Goal: Book appointment/travel/reservation

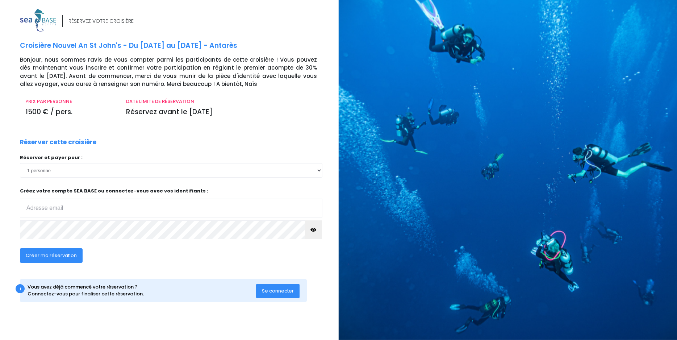
click at [57, 209] on input "email" at bounding box center [171, 208] width 302 height 19
type input "[PERSON_NAME][EMAIL_ADDRESS][DOMAIN_NAME]"
click at [210, 250] on div "Créer ma réservation" at bounding box center [140, 258] width 252 height 28
click at [47, 255] on span "Créer ma réservation" at bounding box center [51, 255] width 51 height 7
click at [34, 255] on span "Créer ma réservation" at bounding box center [51, 255] width 51 height 7
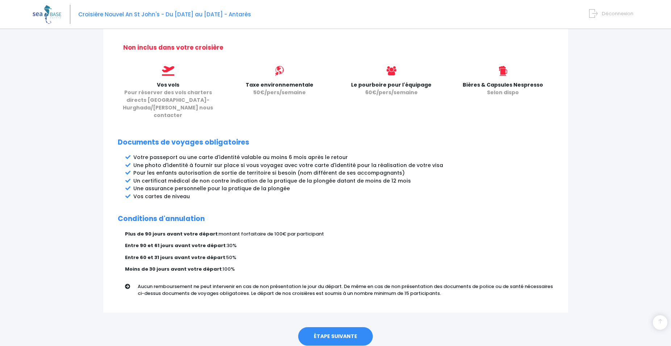
scroll to position [309, 0]
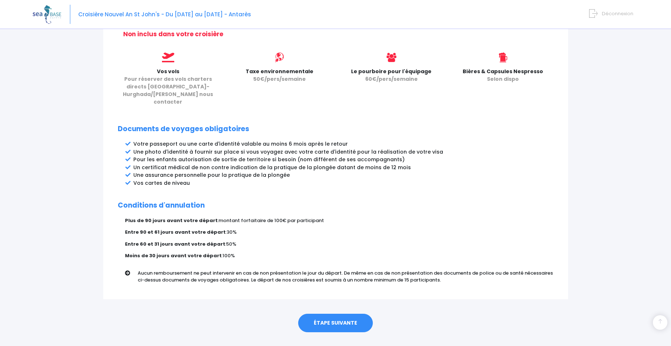
click at [320, 314] on link "ÉTAPE SUIVANTE" at bounding box center [335, 323] width 75 height 19
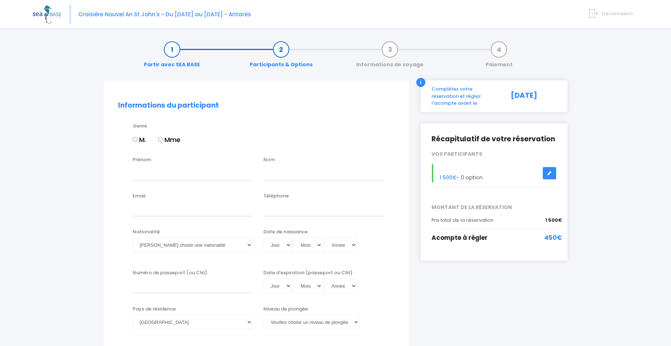
click at [135, 138] on input "M." at bounding box center [135, 139] width 5 height 5
radio input "true"
click at [145, 171] on input "Prénom" at bounding box center [193, 173] width 120 height 14
type input "THIERRY"
click at [335, 176] on input "text" at bounding box center [323, 173] width 120 height 14
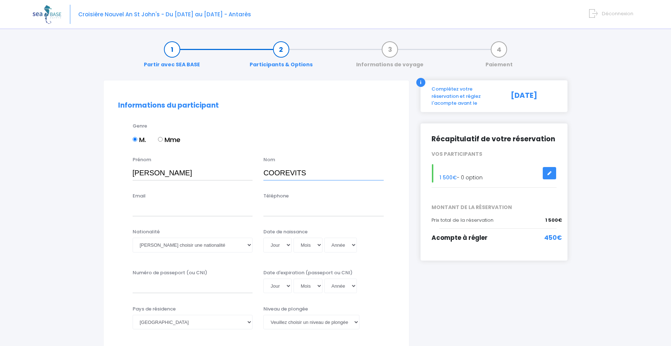
type input "COOREVITS"
click at [150, 210] on input "Email" at bounding box center [193, 209] width 120 height 14
type input "thierry.coorevits@free.fr"
type input "0687268836"
click at [133, 238] on select "Veuillez choisir une nationalité Afghane Albanaise Algerienne Allemande America…" at bounding box center [193, 245] width 120 height 14
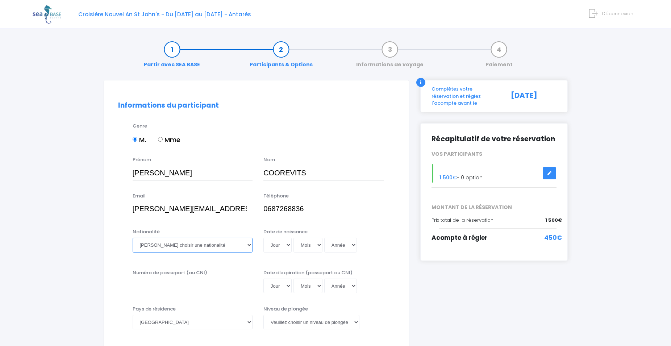
select select "Française"
click option "Française" at bounding box center [0, 0] width 0 height 0
click at [263, 238] on select "Jour 01 02 03 04 05 06 07 08 09 10 11 12 13 14 15 16 17 18 19 20 21 22 23 24 25…" at bounding box center [277, 245] width 28 height 14
select select "26"
click option "26" at bounding box center [0, 0] width 0 height 0
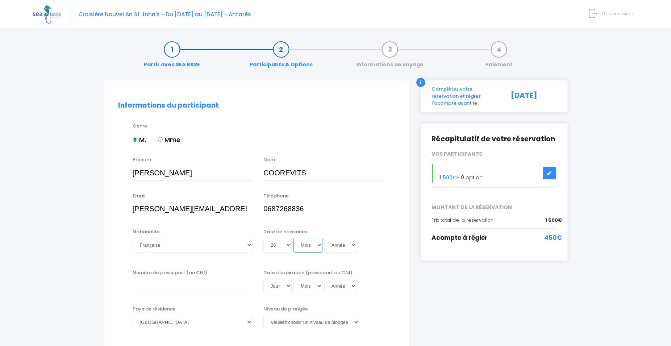
click at [293, 238] on select "Mois 01 02 03 04 05 06 07 08 09 10 11 12" at bounding box center [307, 245] width 29 height 14
select select "08"
click option "08" at bounding box center [0, 0] width 0 height 0
click at [324, 238] on select "Année 2045 2044 2043 2042 2041 2040 2039 2038 2037 2036 2035 2034 2033 2032 203…" at bounding box center [340, 245] width 33 height 14
select select "1961"
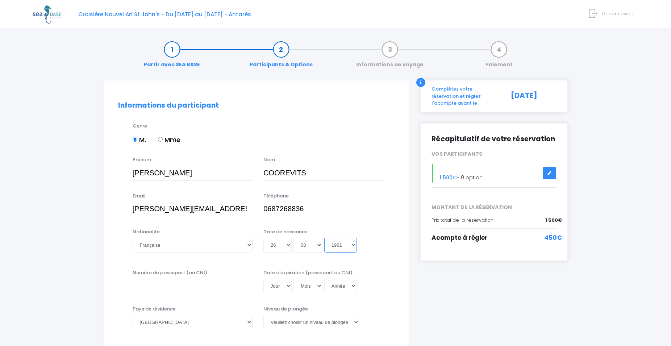
click option "1961" at bounding box center [0, 0] width 0 height 0
type input "1961-08-26"
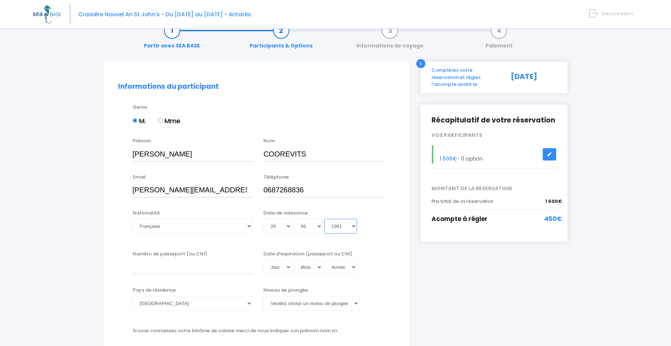
scroll to position [37, 0]
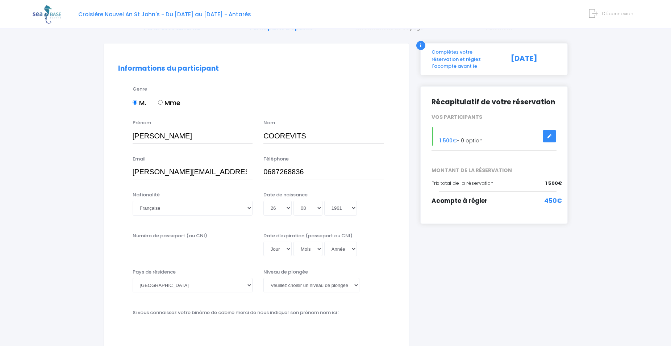
click at [189, 250] on input "Numéro de passeport (ou CNI)" at bounding box center [193, 249] width 120 height 14
type input "21EE47696"
click at [263, 242] on select "Jour 01 02 03 04 05 06 07 08 09 10 11 12 13 14 15 16 17 18 19 20 21 22 23 24 25…" at bounding box center [277, 249] width 28 height 14
select select "20"
click option "20" at bounding box center [0, 0] width 0 height 0
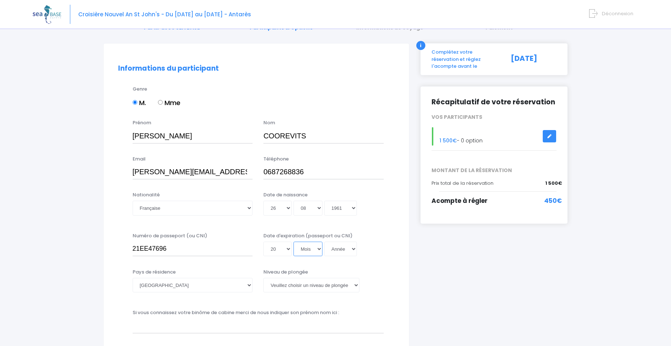
click at [293, 242] on select "Mois 01 02 03 04 05 06 07 08 09 10 11 12" at bounding box center [307, 249] width 29 height 14
select select "12"
click option "12" at bounding box center [0, 0] width 0 height 0
click at [324, 242] on select "Année 2045 2044 2043 2042 2041 2040 2039 2038 2037 2036 2035 2034 2033 2032 203…" at bounding box center [340, 249] width 33 height 14
select select "2031"
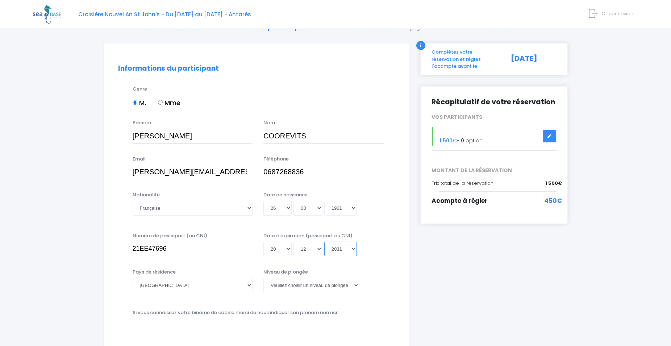
click option "2031" at bounding box center [0, 0] width 0 height 0
type input "2031-12-20"
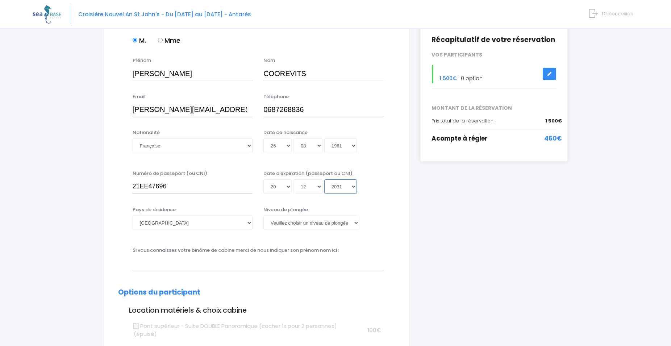
scroll to position [111, 0]
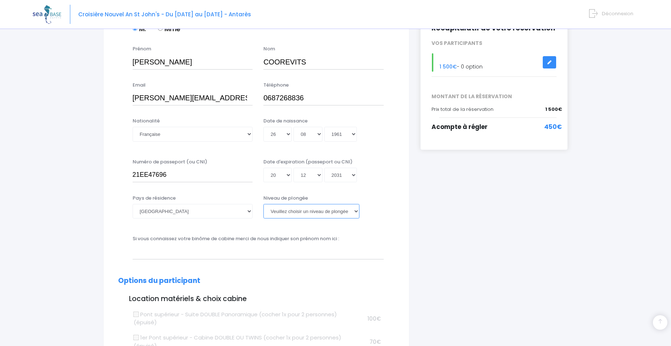
click at [263, 204] on select "Veuillez choisir un niveau de plongée Non plongeur Junior OW diver Adventure OW…" at bounding box center [311, 211] width 96 height 14
select select "N4"
click option "N4" at bounding box center [0, 0] width 0 height 0
click at [246, 252] on input "text" at bounding box center [258, 252] width 251 height 14
type input "f"
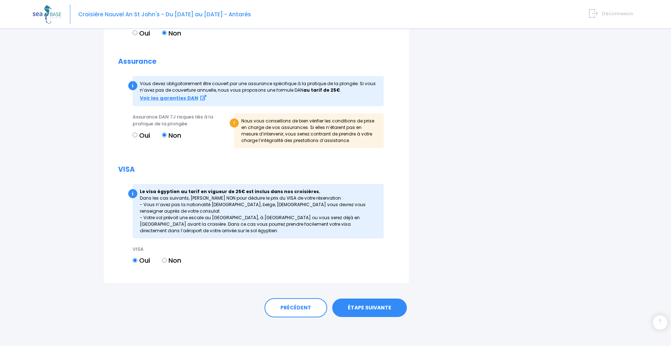
scroll to position [742, 0]
type input "Francois"
click at [356, 308] on link "ÉTAPE SUIVANTE" at bounding box center [369, 307] width 75 height 19
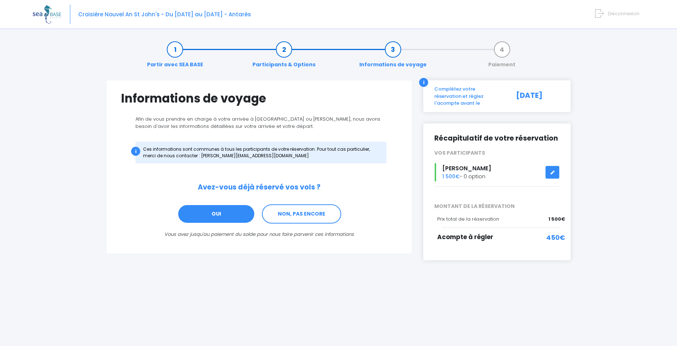
click at [223, 218] on link "OUI" at bounding box center [217, 214] width 78 height 20
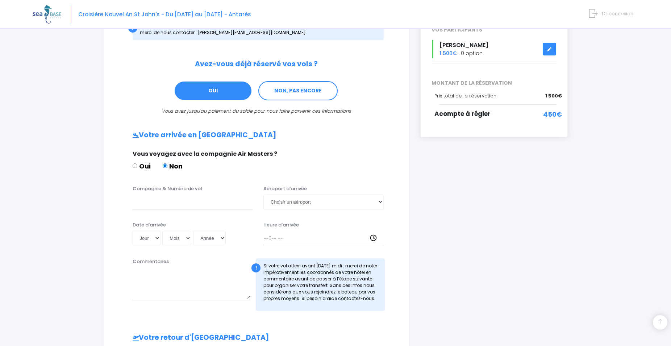
scroll to position [107, 0]
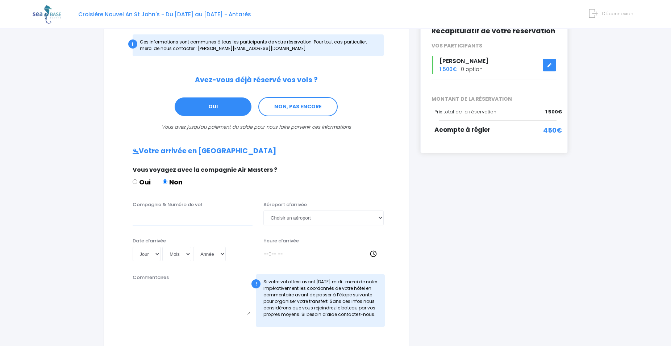
click at [167, 219] on input "Compagnie & Numéro de vol" at bounding box center [193, 217] width 120 height 14
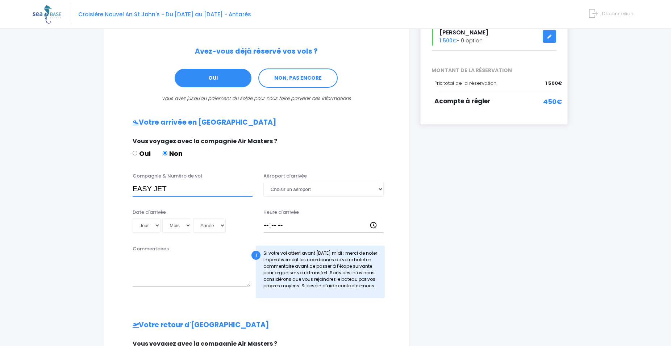
scroll to position [144, 0]
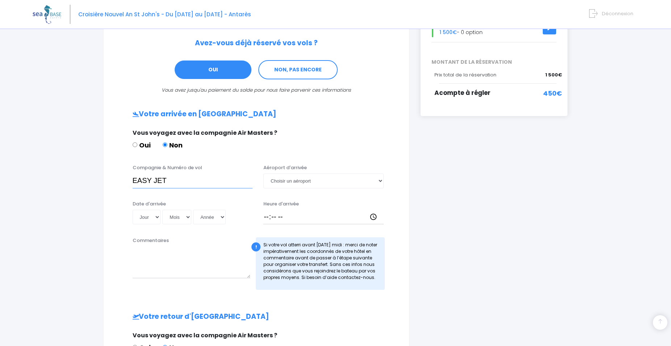
type input "EASY JET"
click at [263, 174] on select "Choisir un aéroport Hurghada Marsa Alam" at bounding box center [323, 181] width 120 height 14
select select "Hurghada"
click option "Hurghada" at bounding box center [0, 0] width 0 height 0
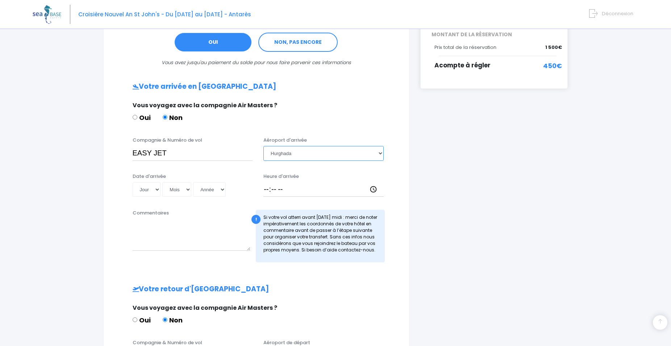
scroll to position [181, 0]
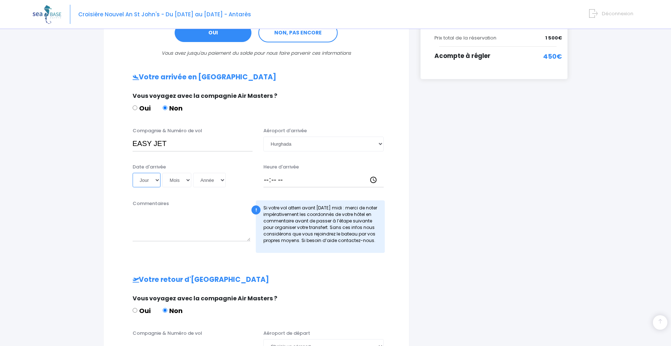
click at [133, 173] on select "Jour 01 02 03 04 05 06 07 08 09 10 11 12 13 14 15 16 17 18 19 20 21 22 23 24 25…" at bounding box center [147, 180] width 28 height 14
select select "27"
click option "27" at bounding box center [0, 0] width 0 height 0
click at [162, 173] on select "Mois 01 02 03 04 05 06 07 08 09 10 11 12" at bounding box center [176, 180] width 29 height 14
select select "12"
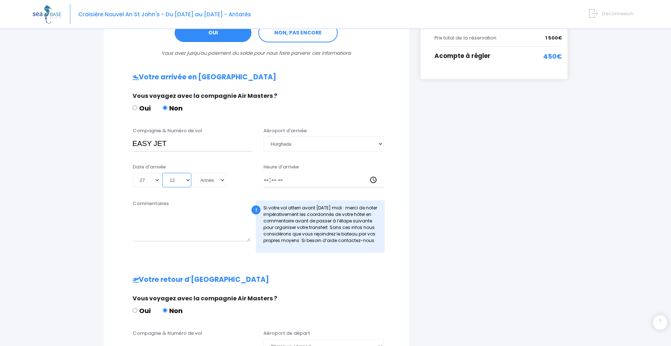
click option "12" at bounding box center [0, 0] width 0 height 0
click at [193, 173] on select "Année 2045 2044 2043 2042 2041 2040 2039 2038 2037 2036 2035 2034 2033 2032 203…" at bounding box center [209, 180] width 33 height 14
select select "2025"
click option "2025" at bounding box center [0, 0] width 0 height 0
type input "2025-12-27"
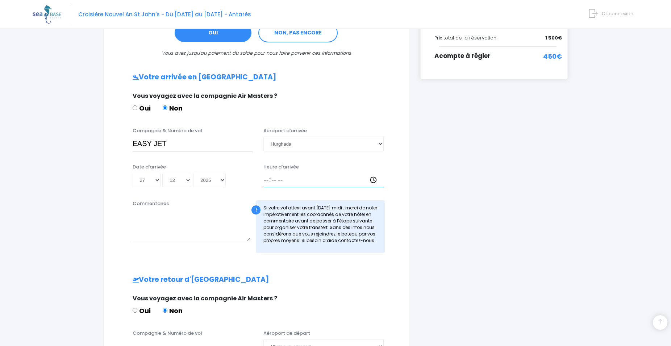
click at [306, 180] on input "Heure d'arrivée" at bounding box center [323, 180] width 120 height 14
type input "16:20"
click at [152, 224] on textarea "Commentaires" at bounding box center [192, 225] width 118 height 32
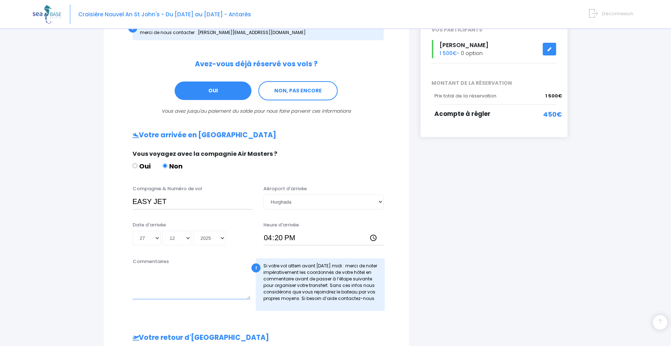
scroll to position [107, 0]
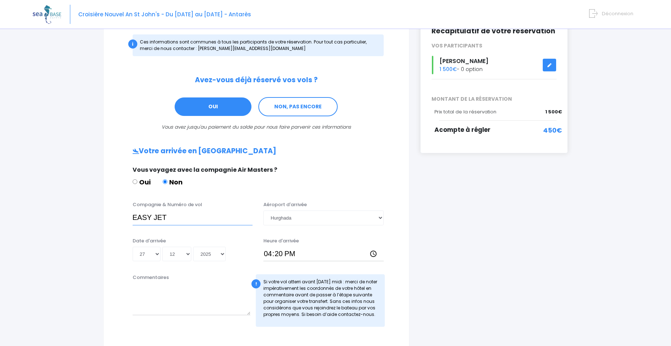
click at [185, 217] on input "EASY JET" at bounding box center [193, 217] width 120 height 14
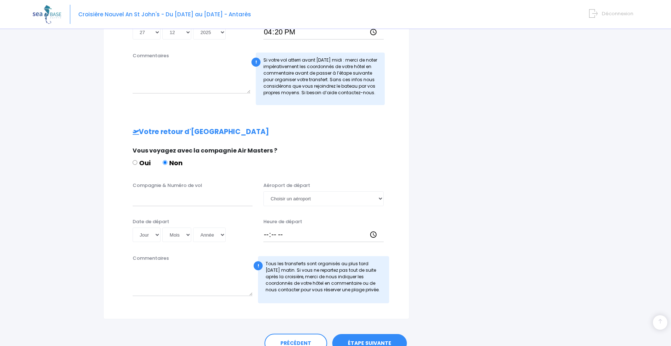
scroll to position [365, 0]
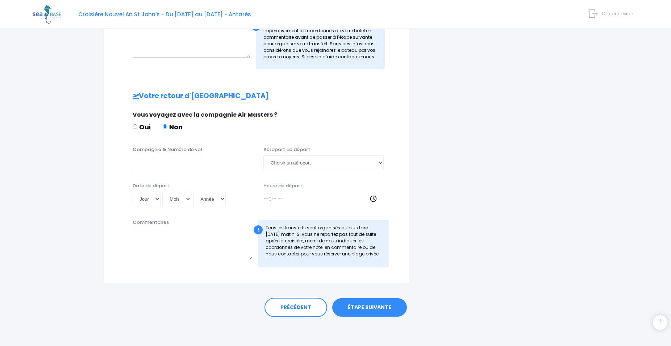
type input "EASY JET EJU4691"
click at [167, 159] on input "Compagnie & Numéro de vol" at bounding box center [193, 162] width 120 height 14
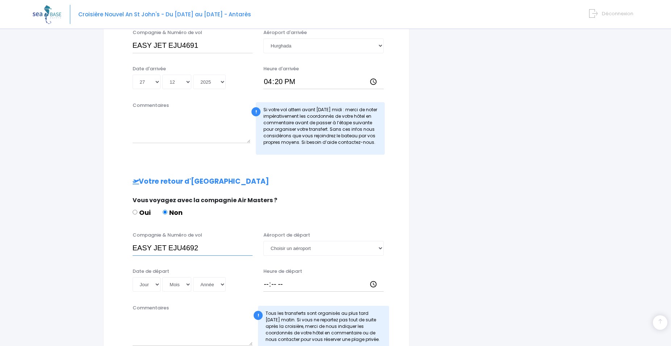
scroll to position [291, 0]
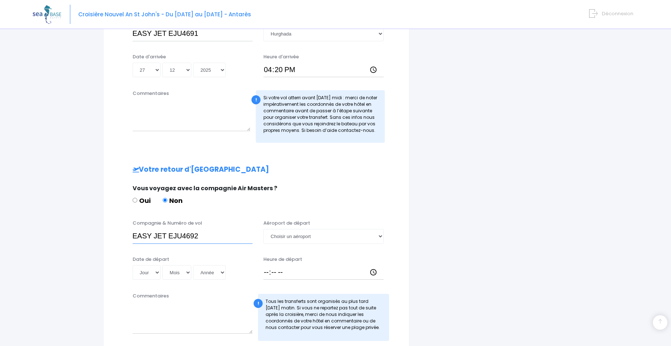
type input "EASY JET EJU4692"
click at [263, 229] on select "Choisir un aéroport Hurghada Marsa Alam" at bounding box center [323, 236] width 120 height 14
select select "Hurghada"
click option "Hurghada" at bounding box center [0, 0] width 0 height 0
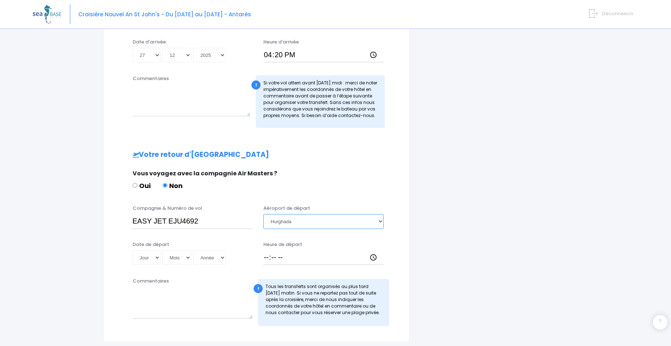
scroll to position [328, 0]
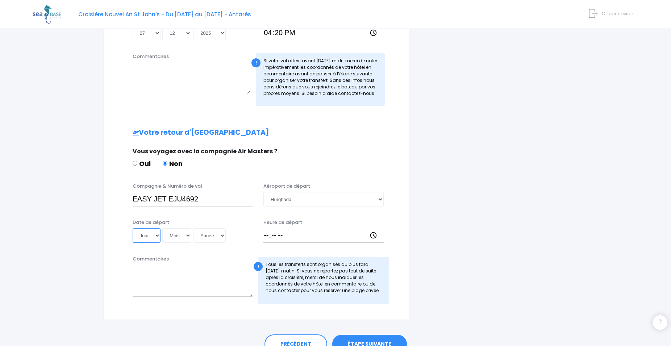
click at [133, 228] on select "Jour 01 02 03 04 05 06 07 08 09 10 11 12 13 14 15 16 17 18 19 20 21 22 23 24 25…" at bounding box center [147, 235] width 28 height 14
select select "03"
click option "03" at bounding box center [0, 0] width 0 height 0
click at [162, 228] on select "Mois 01 02 03 04 05 06 07 08 09 10 11 12" at bounding box center [176, 235] width 29 height 14
select select "01"
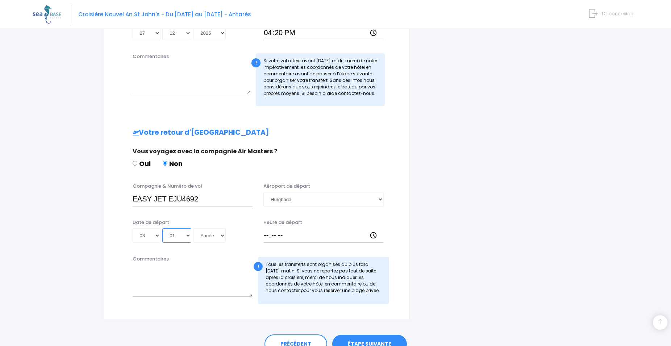
click option "01" at bounding box center [0, 0] width 0 height 0
click at [193, 228] on select "Année 2045 2044 2043 2042 2041 2040 2039 2038 2037 2036 2035 2034 2033 2032 203…" at bounding box center [209, 235] width 33 height 14
select select "2026"
click option "2026" at bounding box center [0, 0] width 0 height 0
type input "2026-01-03"
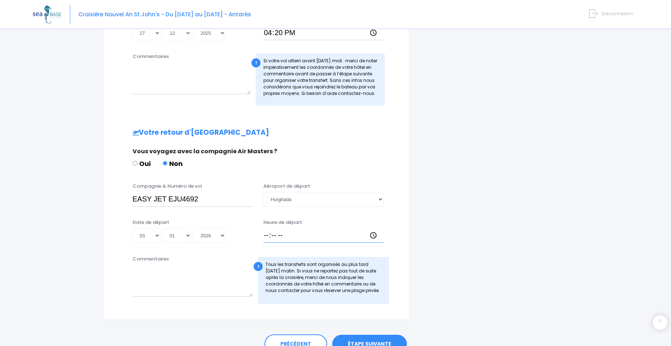
click at [268, 236] on input "Heure de départ" at bounding box center [323, 235] width 120 height 14
type input "17:05"
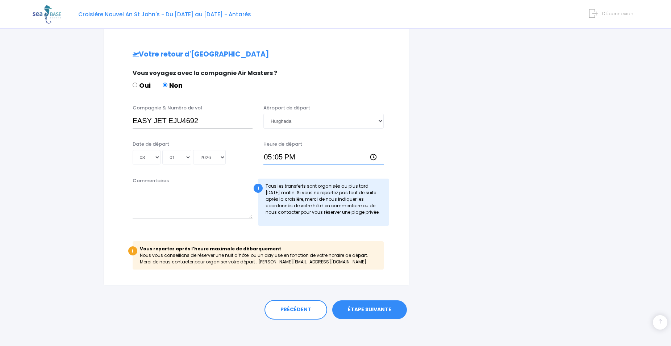
scroll to position [409, 0]
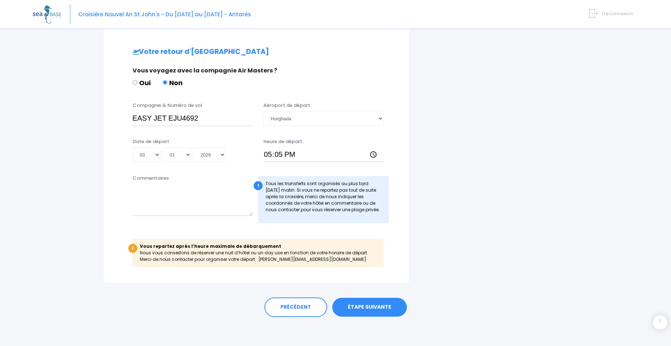
click at [368, 307] on link "ÉTAPE SUIVANTE" at bounding box center [369, 307] width 75 height 19
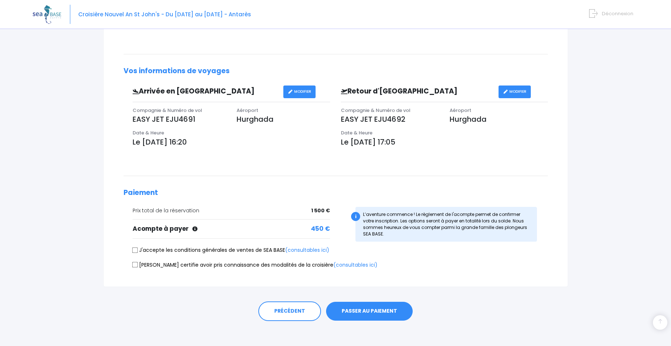
scroll to position [165, 0]
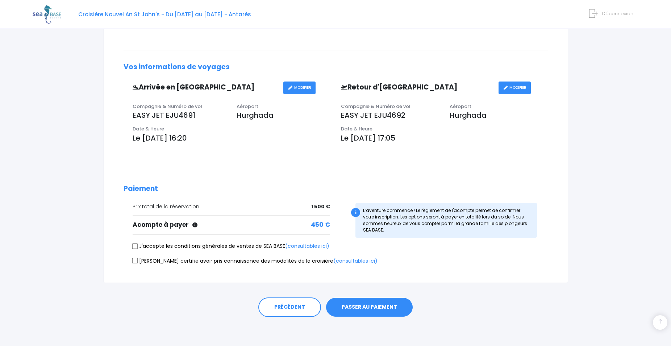
click at [136, 249] on input "J'accepte les conditions générales de ventes de SEA BASE (consultables ici)" at bounding box center [135, 246] width 6 height 6
checkbox input "true"
click at [137, 259] on input "[PERSON_NAME] certifie avoir pris connaissance des modalités de la croisière (c…" at bounding box center [135, 261] width 6 height 6
checkbox input "true"
click at [354, 306] on button "PASSER AU PAIEMENT" at bounding box center [369, 307] width 87 height 19
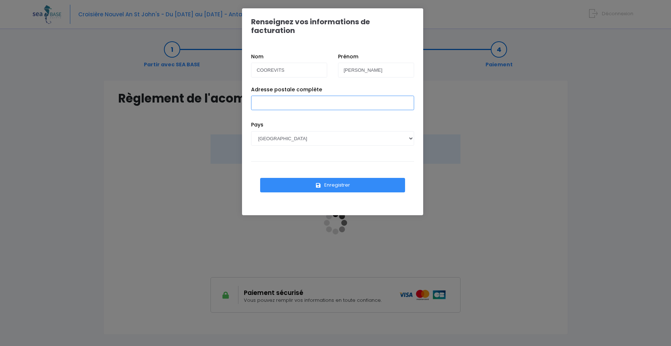
click at [301, 96] on input "Adresse postale complète" at bounding box center [332, 103] width 163 height 14
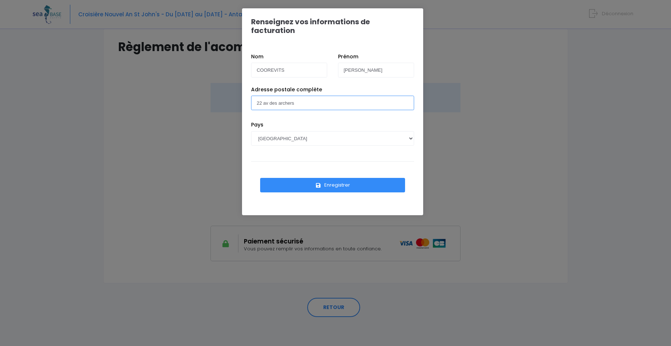
scroll to position [14, 0]
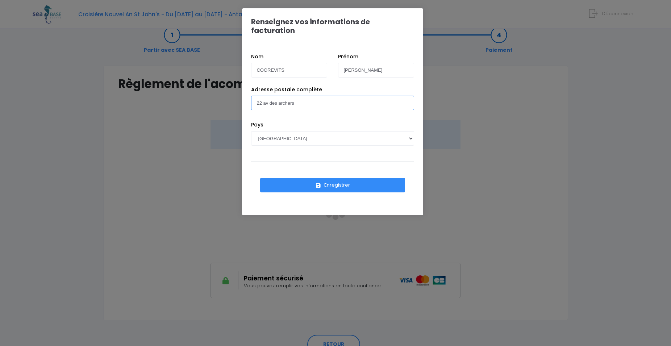
click at [315, 96] on input "22 av des archers" at bounding box center [332, 103] width 163 height 14
type input "22 av des archers 59910 BONDUES"
click at [288, 178] on button "Enregistrer" at bounding box center [332, 185] width 145 height 14
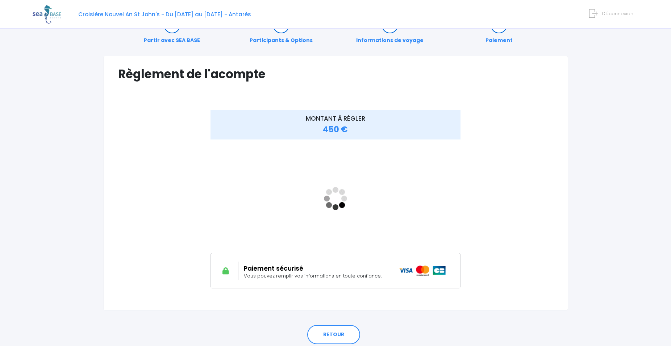
scroll to position [37, 0]
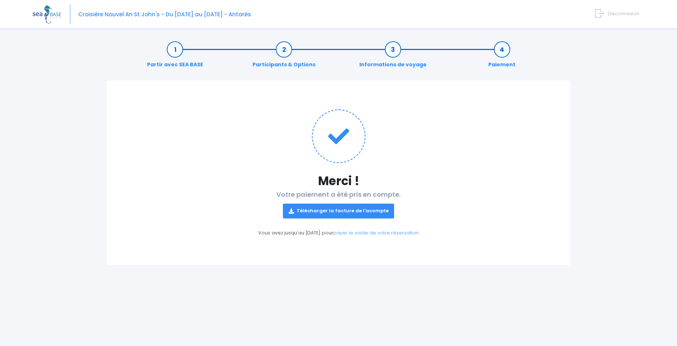
click at [349, 210] on link "Télécharger la facture de l'acompte" at bounding box center [339, 211] width 112 height 14
